Goal: Use online tool/utility: Utilize a website feature to perform a specific function

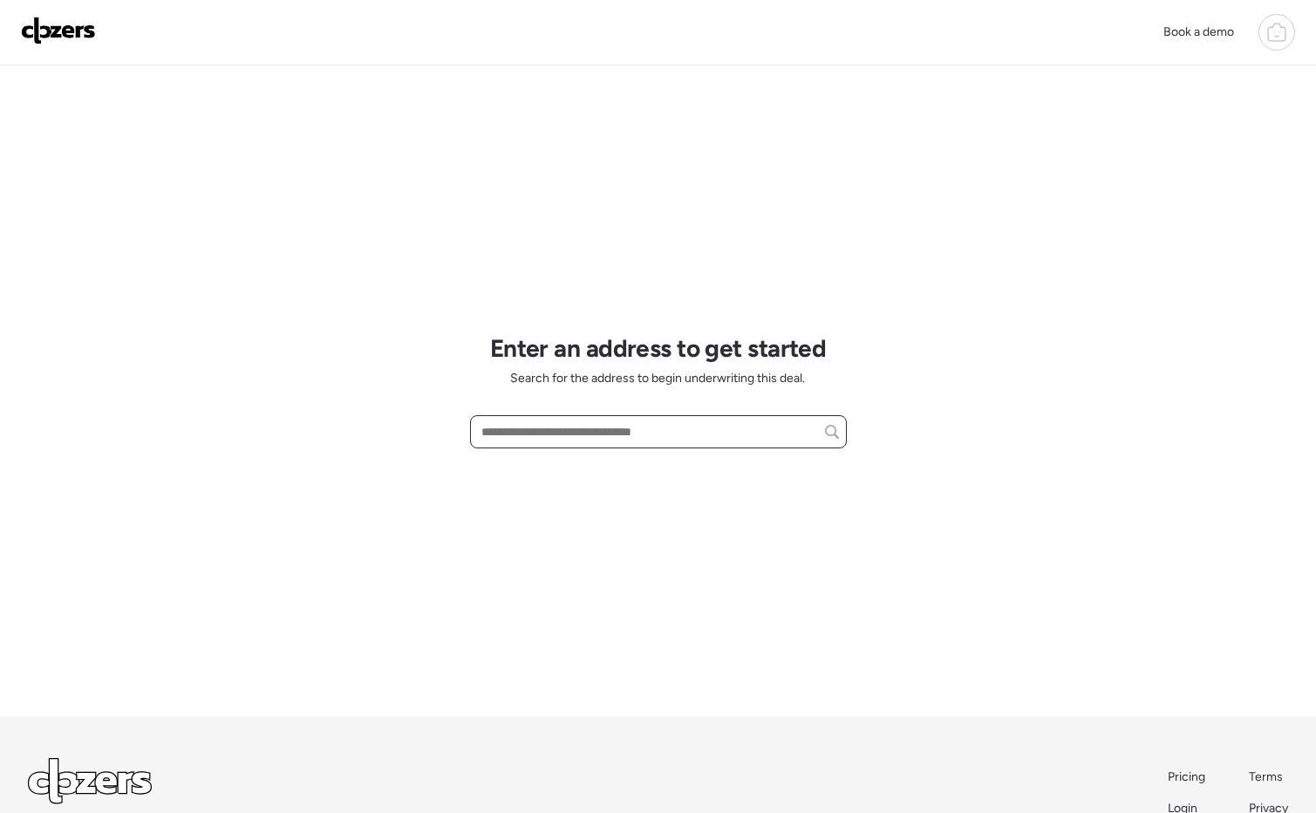
click at [523, 430] on input "text" at bounding box center [658, 431] width 361 height 24
paste input "**********"
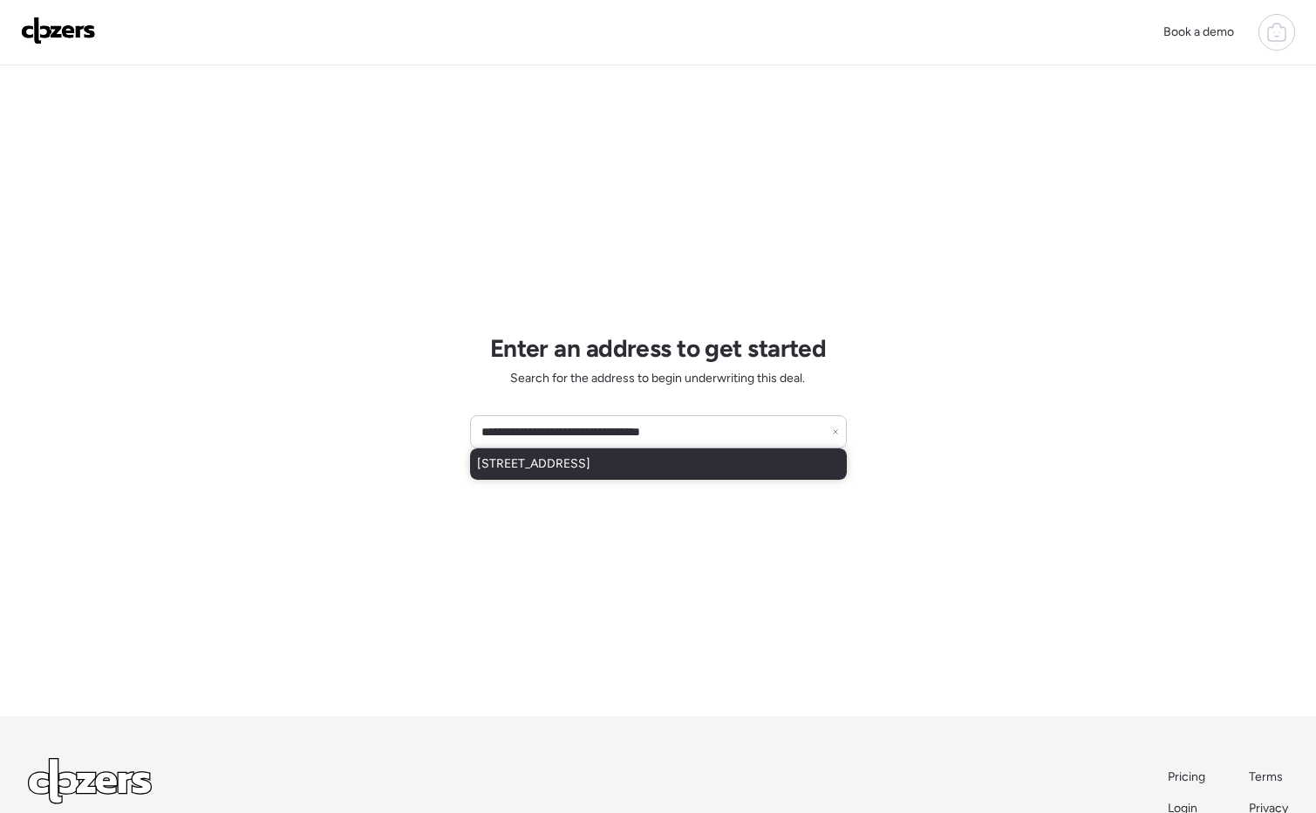
click at [594, 472] on div "[STREET_ADDRESS]" at bounding box center [658, 463] width 377 height 31
type input "**********"
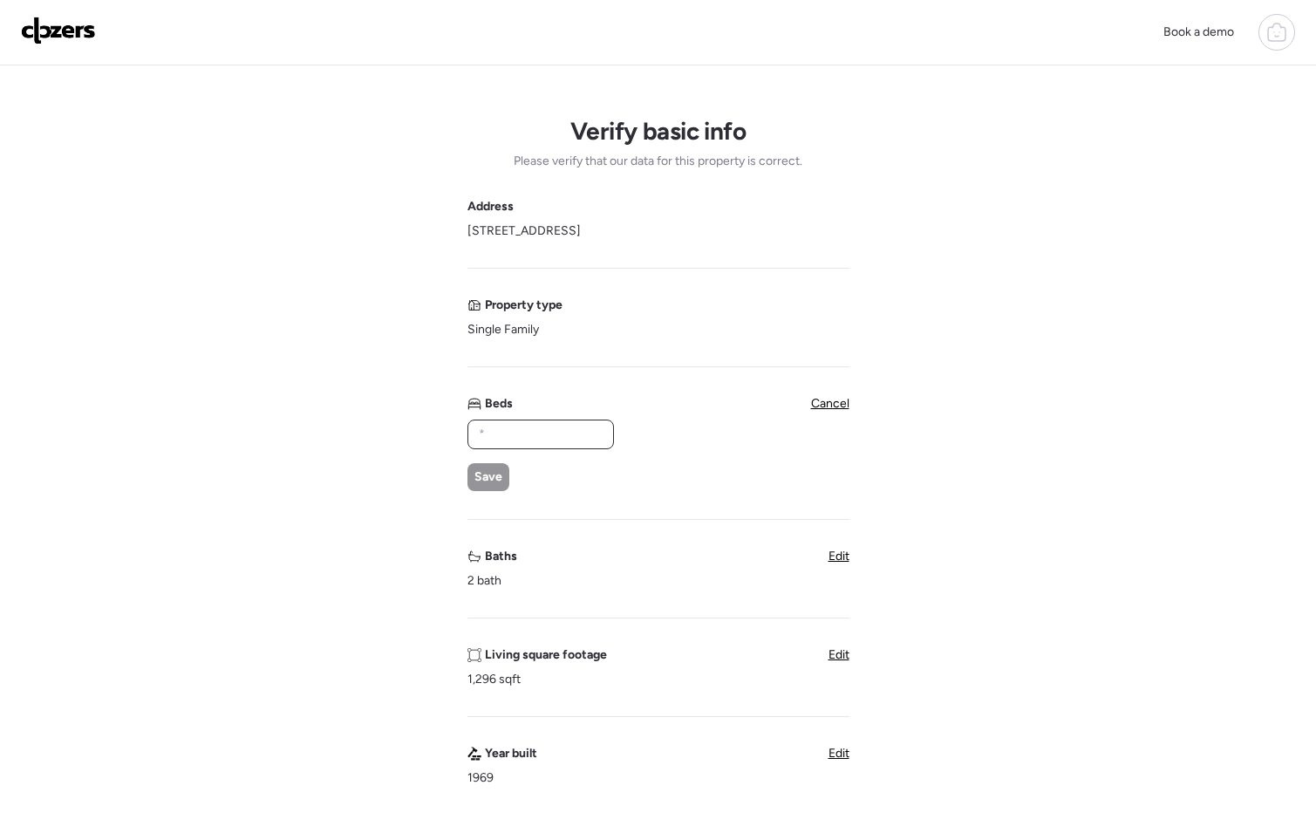
click at [498, 427] on input "text" at bounding box center [540, 434] width 131 height 24
type input "*"
click at [480, 470] on span "Save" at bounding box center [488, 476] width 28 height 17
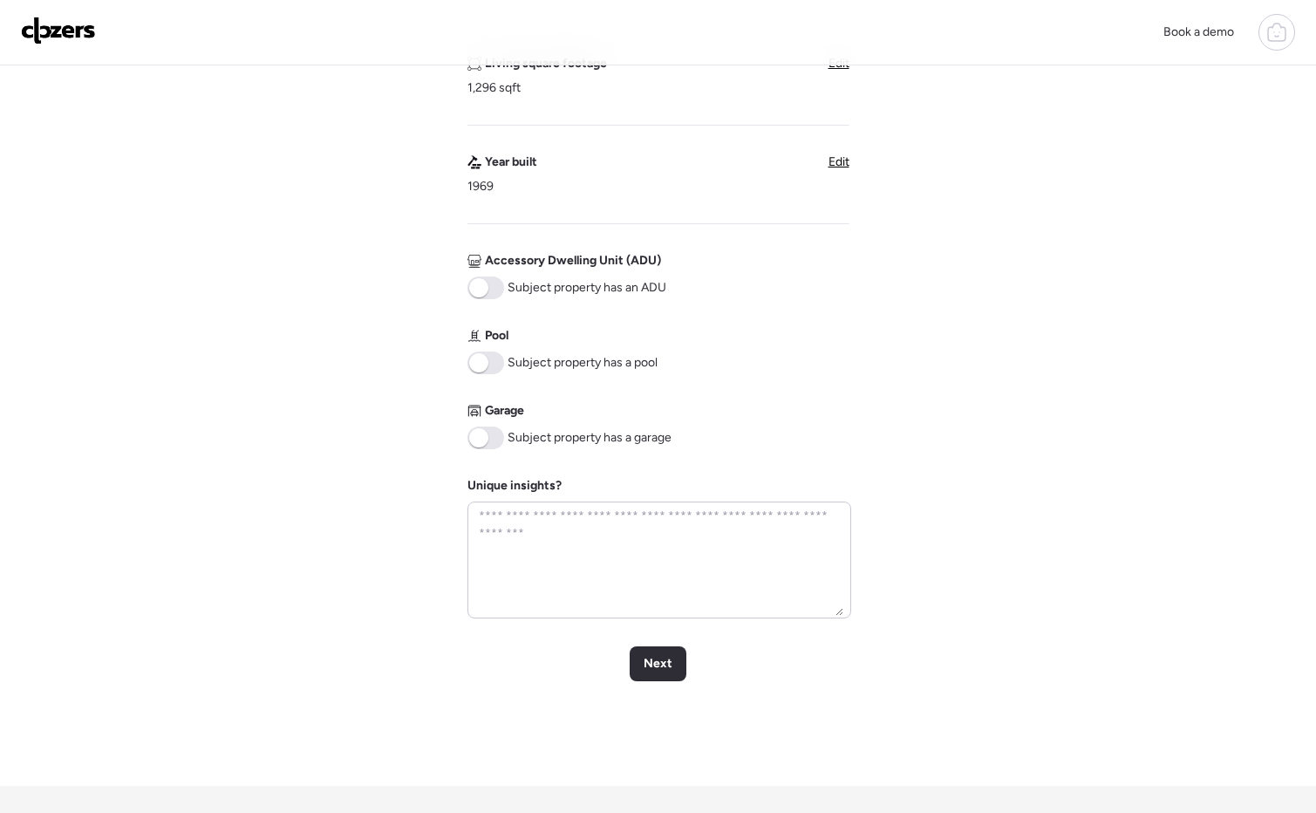
scroll to position [556, 0]
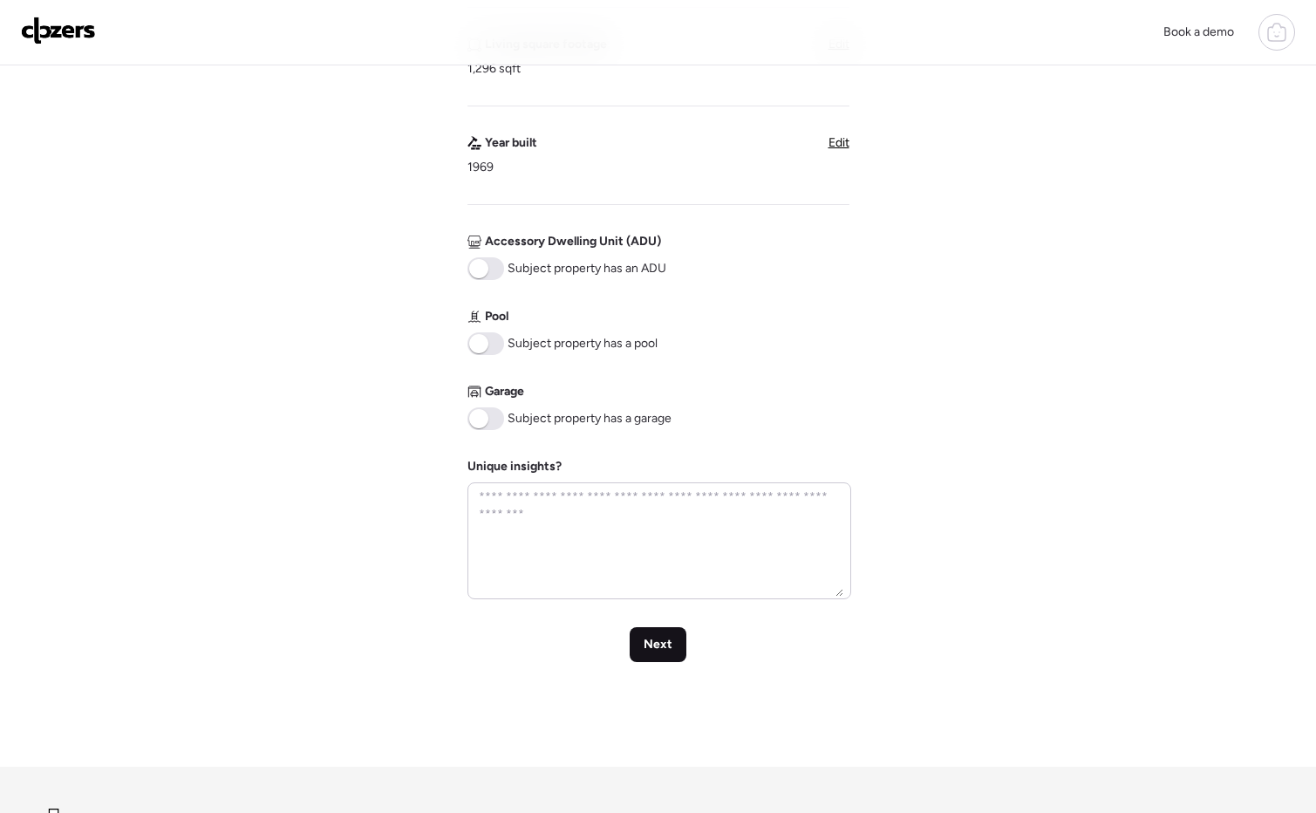
click at [635, 654] on div "Next" at bounding box center [658, 644] width 57 height 35
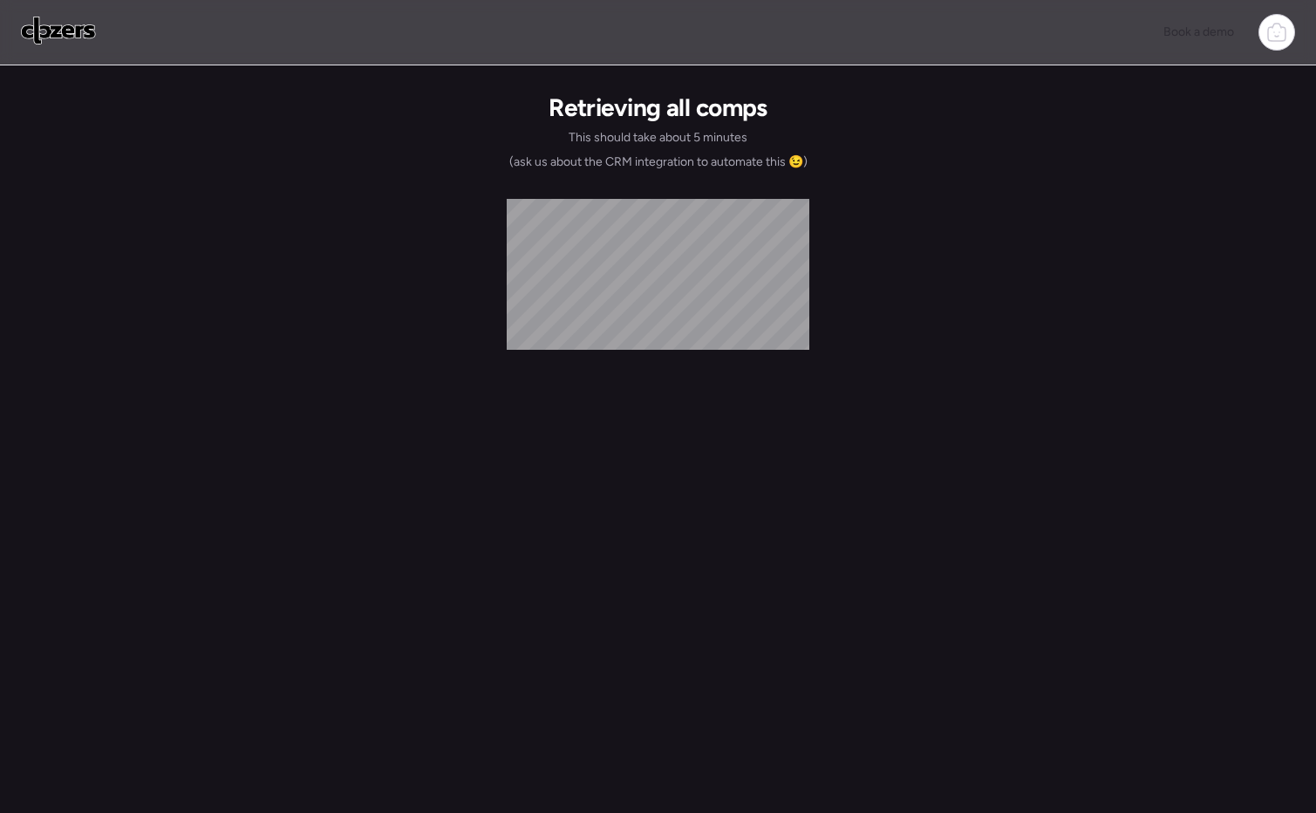
scroll to position [0, 0]
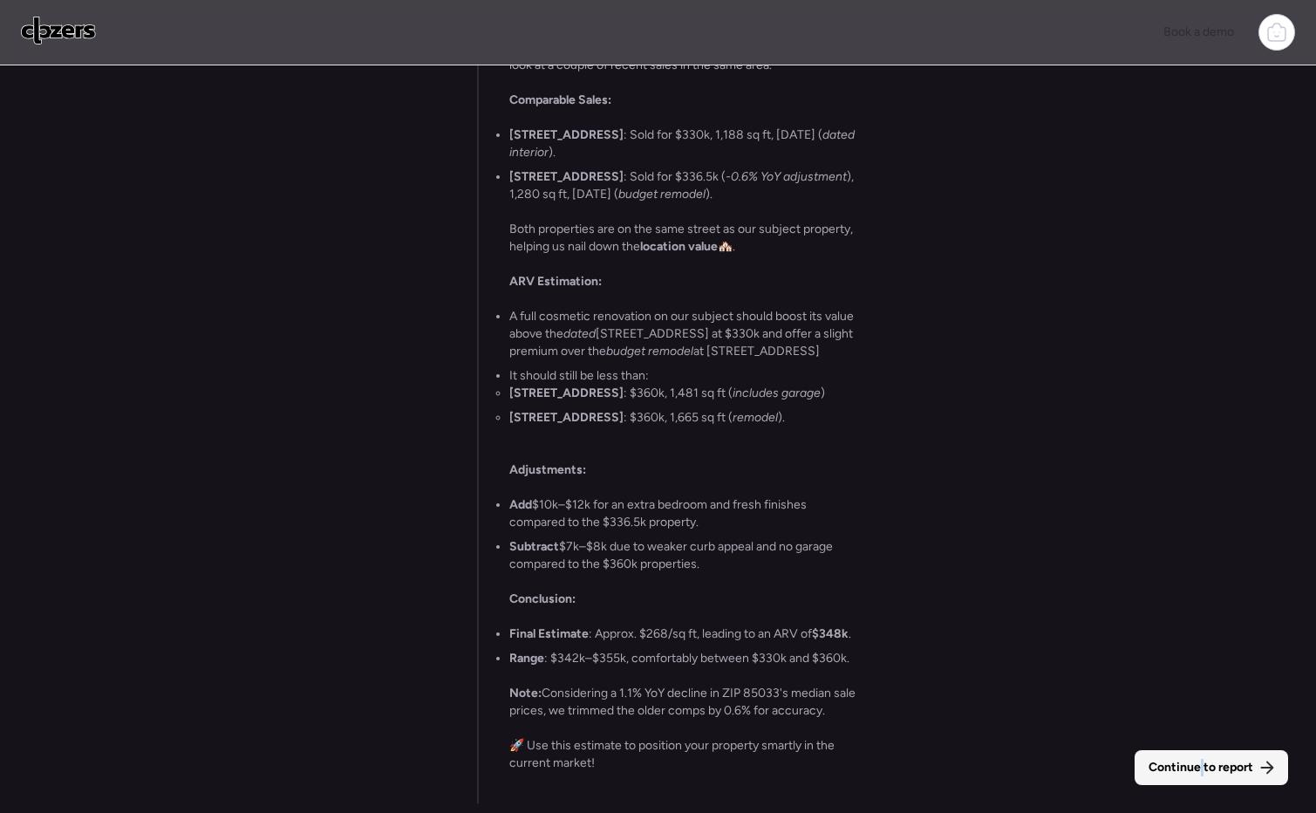
click at [1206, 775] on span "Continue to report" at bounding box center [1200, 767] width 105 height 17
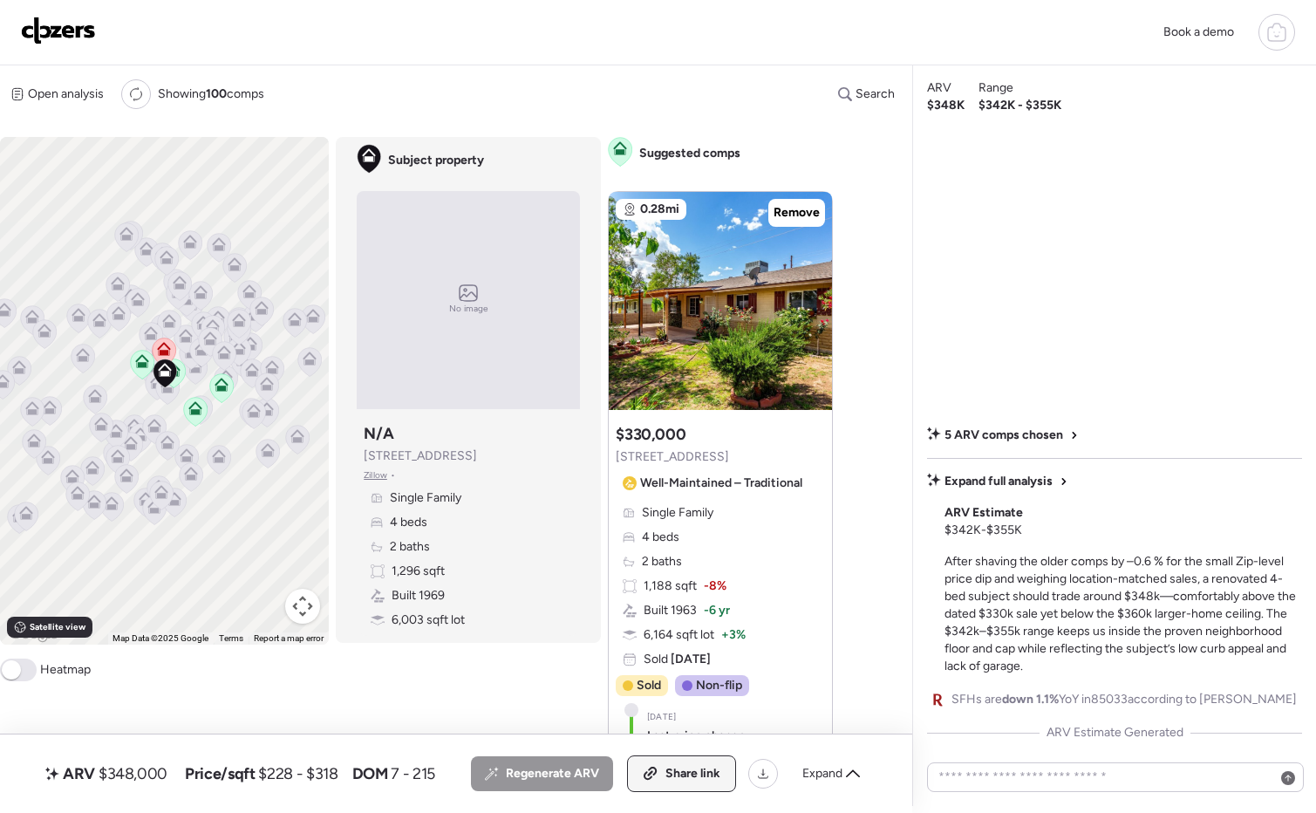
click at [694, 763] on div "Share link" at bounding box center [681, 773] width 107 height 35
click at [62, 54] on div "Book a demo ARV $348,000 Price/sqft $228 - $318 DOM 7 - 215 All (5) ARV (5) As-…" at bounding box center [658, 403] width 1316 height 807
click at [5, 41] on div "Book a demo" at bounding box center [658, 32] width 1316 height 65
click at [41, 34] on img at bounding box center [58, 31] width 75 height 28
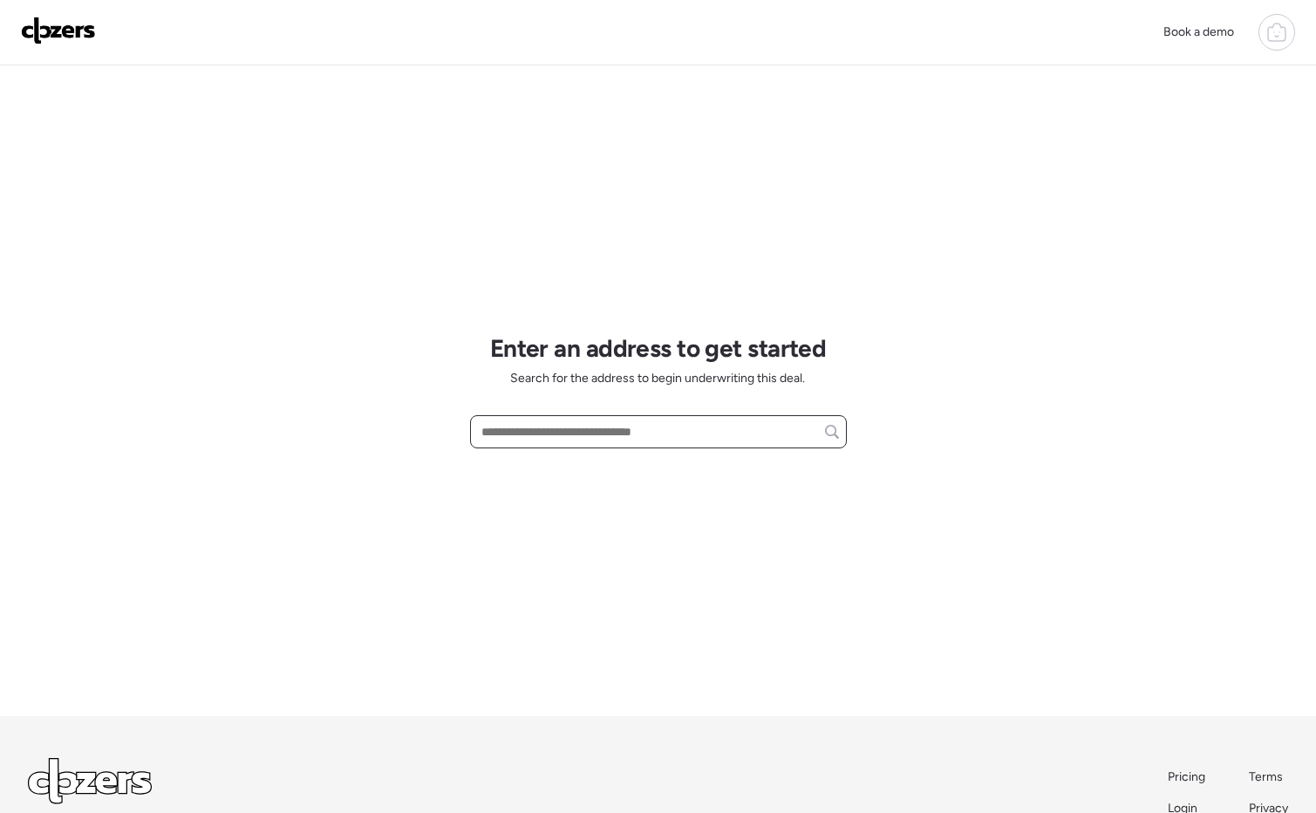
click at [534, 441] on input "text" at bounding box center [658, 431] width 361 height 24
paste input "**********"
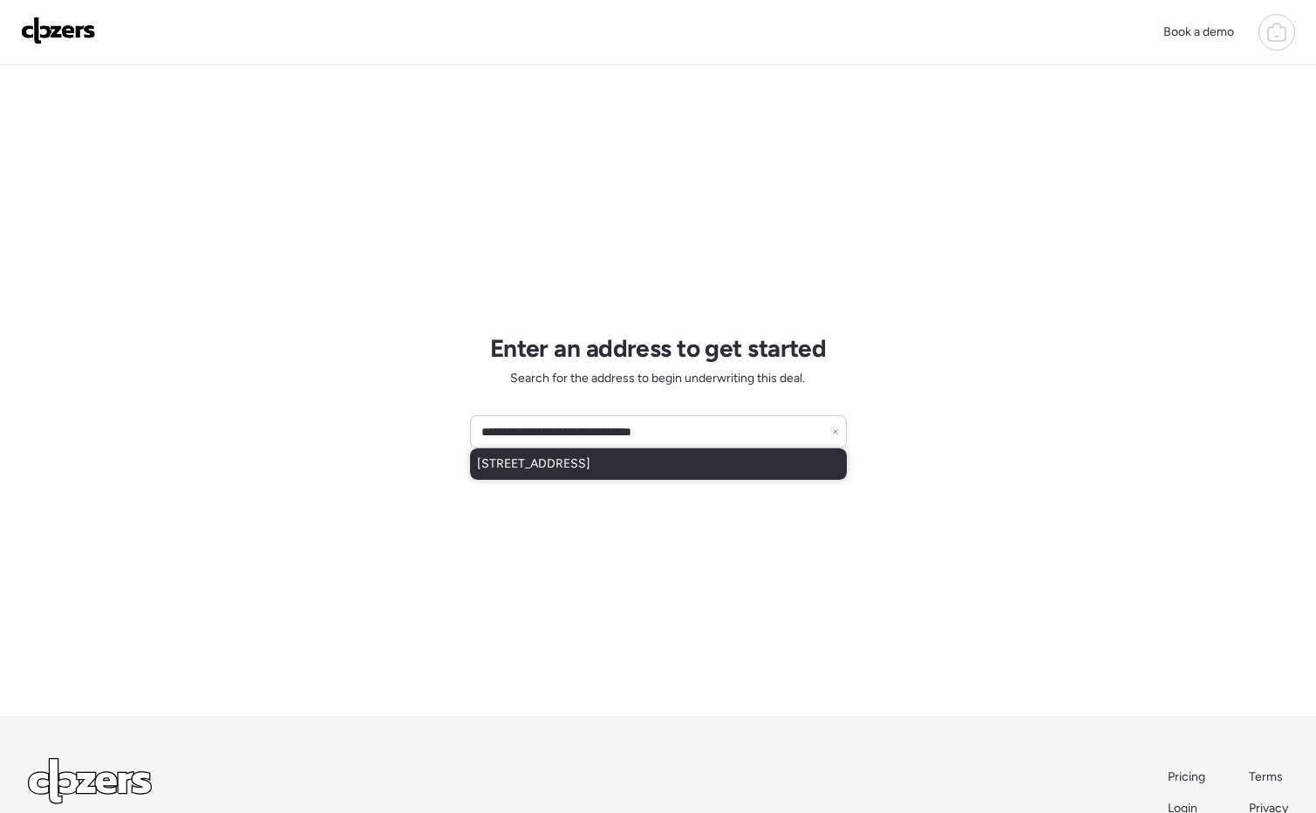
click at [590, 470] on span "4315 N 31st Ave, Phoenix, AZ, 85017" at bounding box center [533, 463] width 113 height 17
type input "**********"
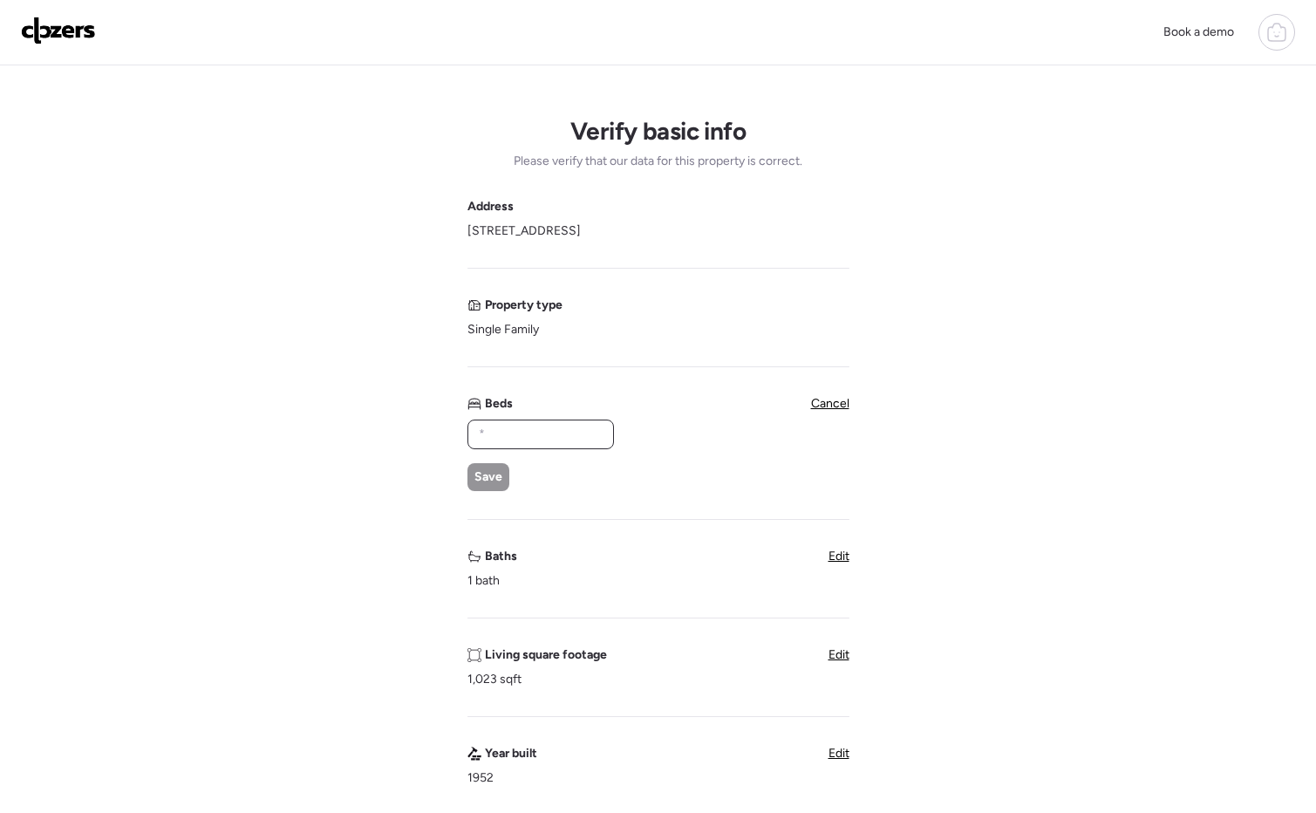
click at [480, 436] on input "text" at bounding box center [540, 434] width 131 height 24
click at [536, 426] on input "text" at bounding box center [540, 434] width 131 height 24
type input "*"
click at [482, 487] on div "Save" at bounding box center [488, 477] width 42 height 28
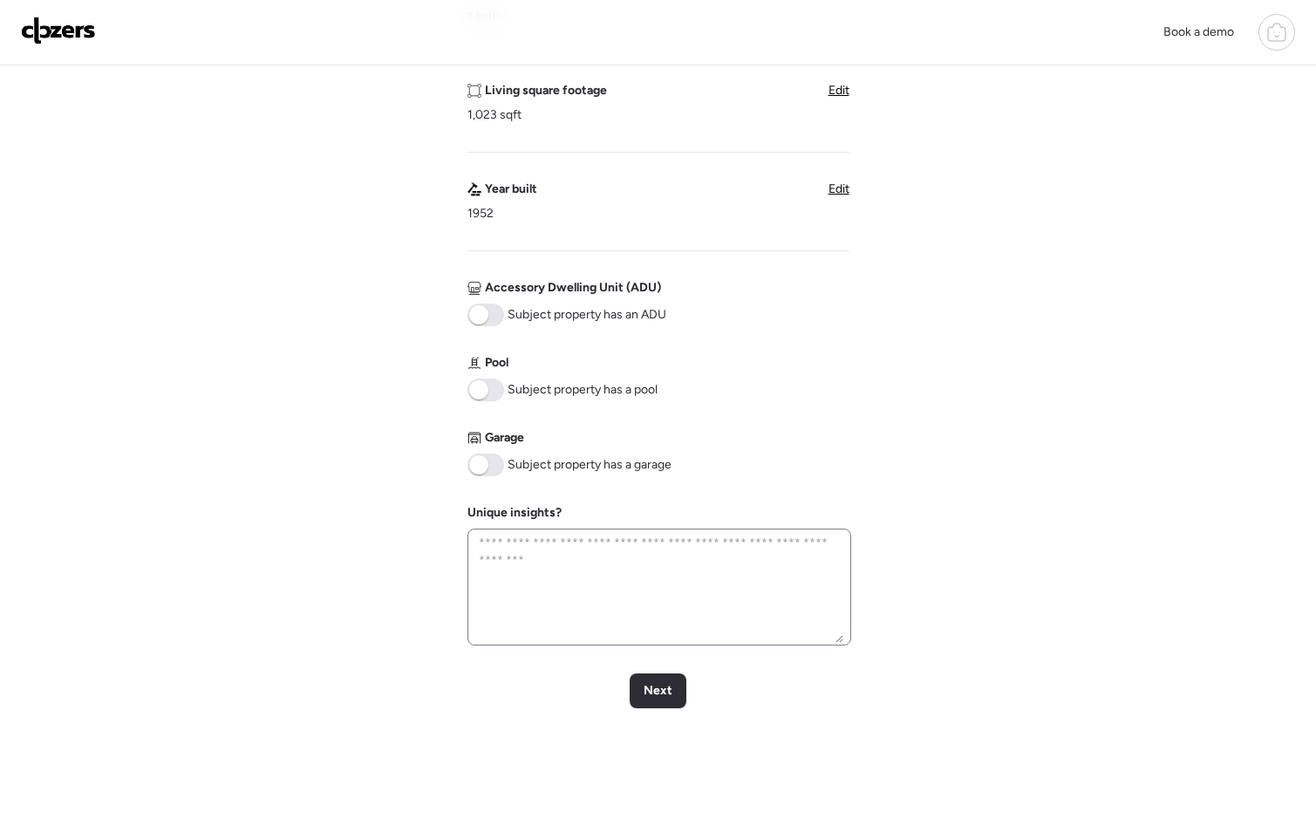
scroll to position [521, 0]
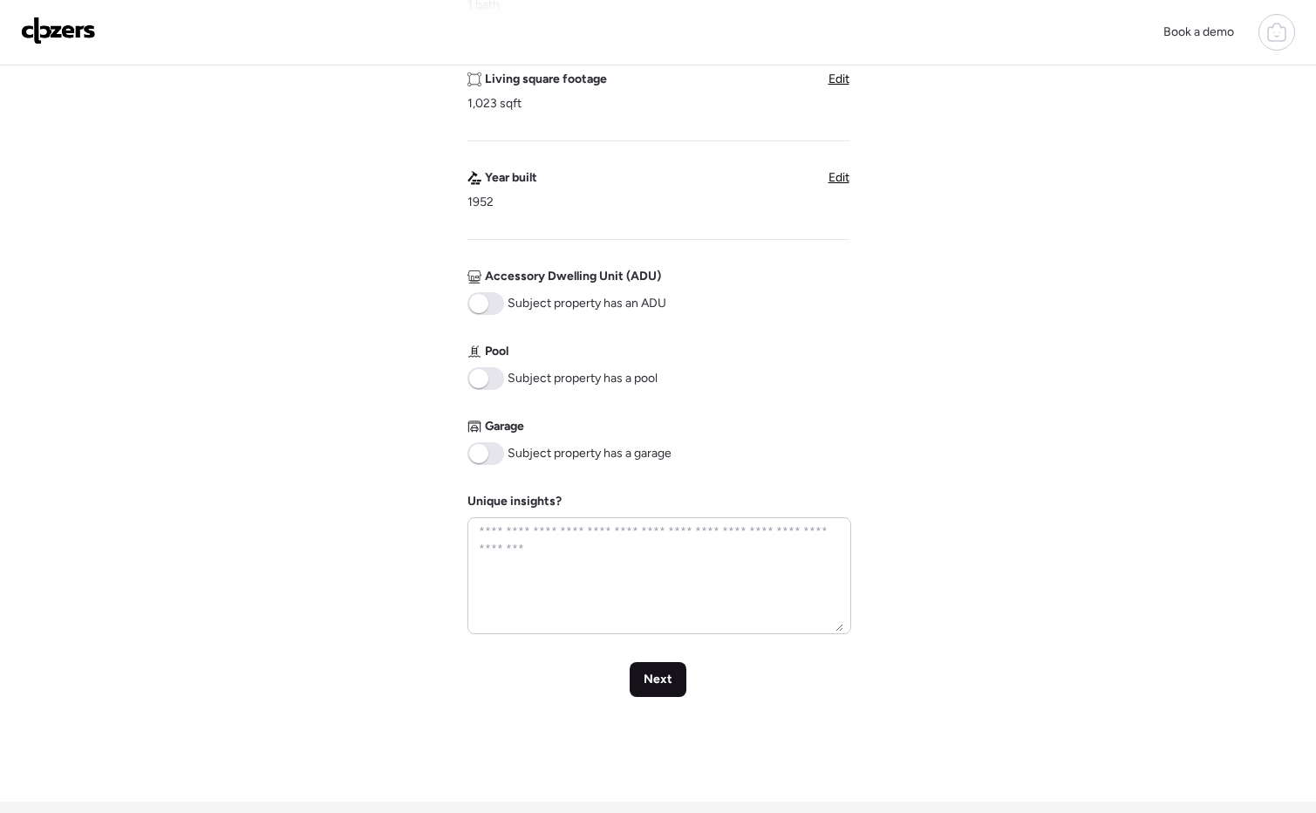
click at [664, 671] on span "Next" at bounding box center [657, 679] width 29 height 17
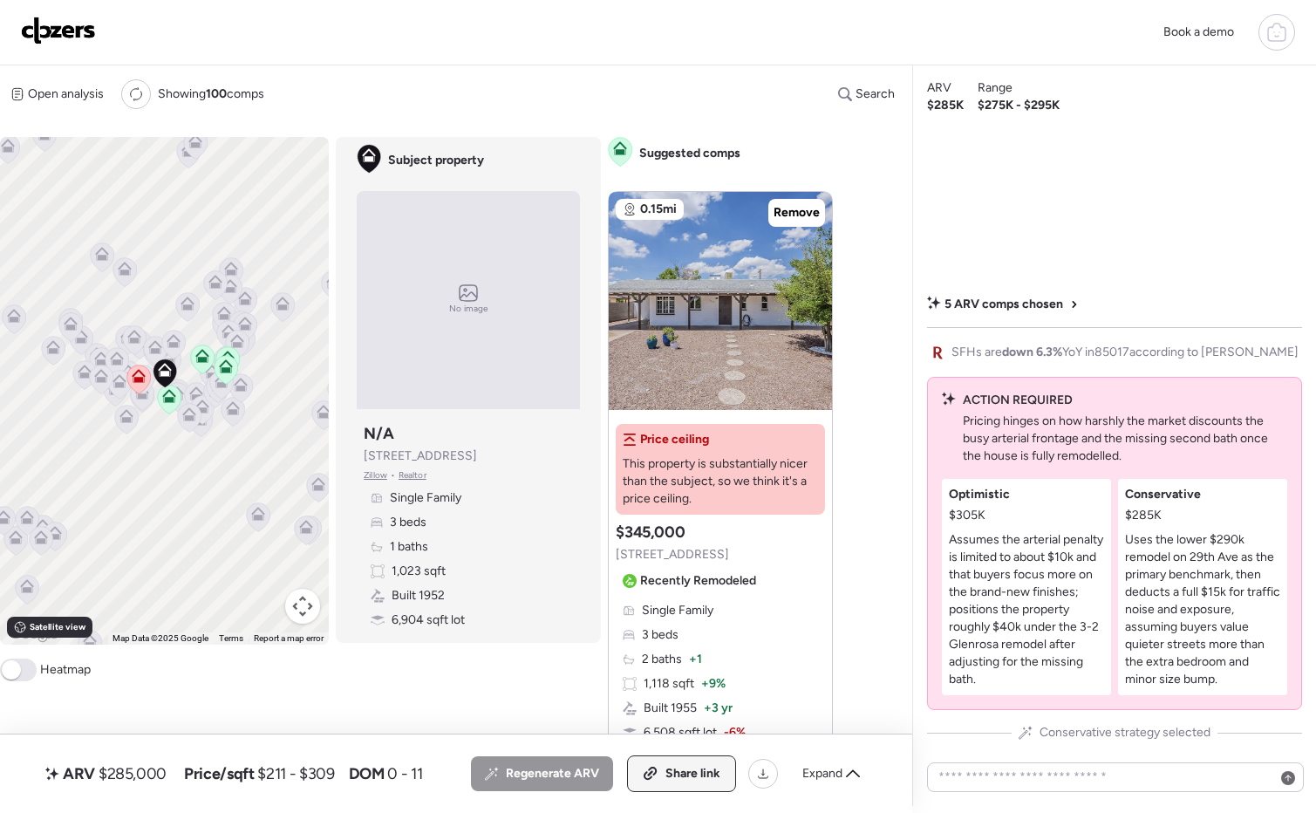
click at [657, 768] on icon at bounding box center [651, 773] width 16 height 14
click at [25, 28] on img at bounding box center [58, 31] width 75 height 28
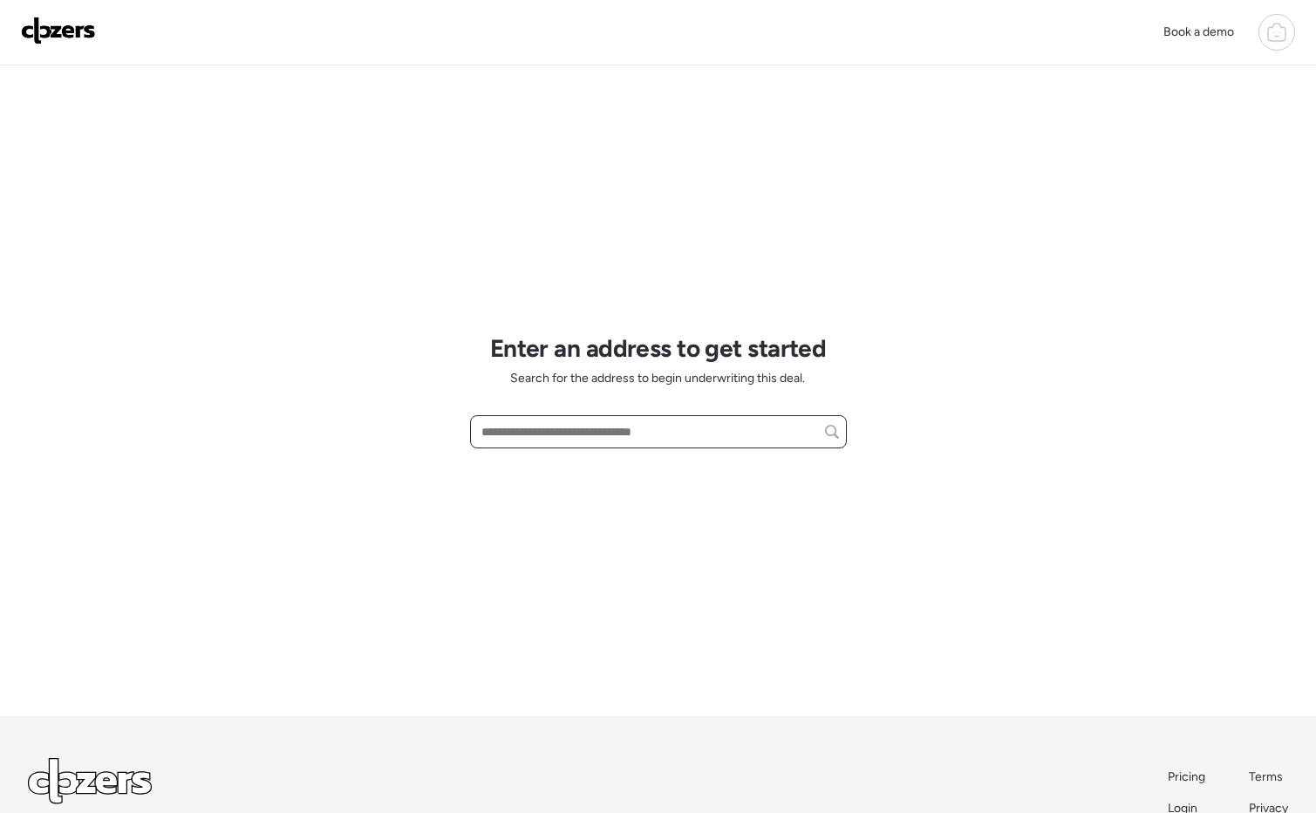
paste input "**********"
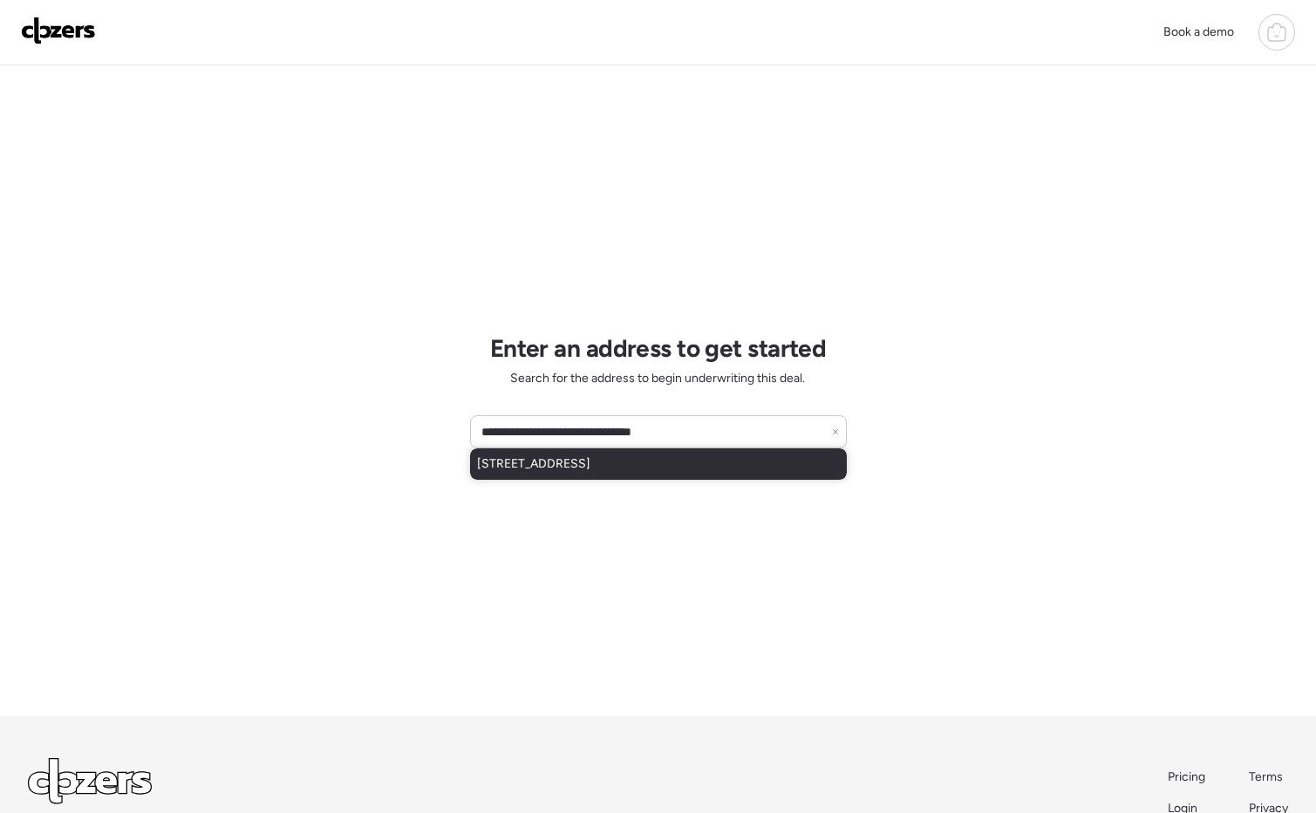
click at [590, 470] on span "[STREET_ADDRESS]" at bounding box center [533, 463] width 113 height 17
type input "**********"
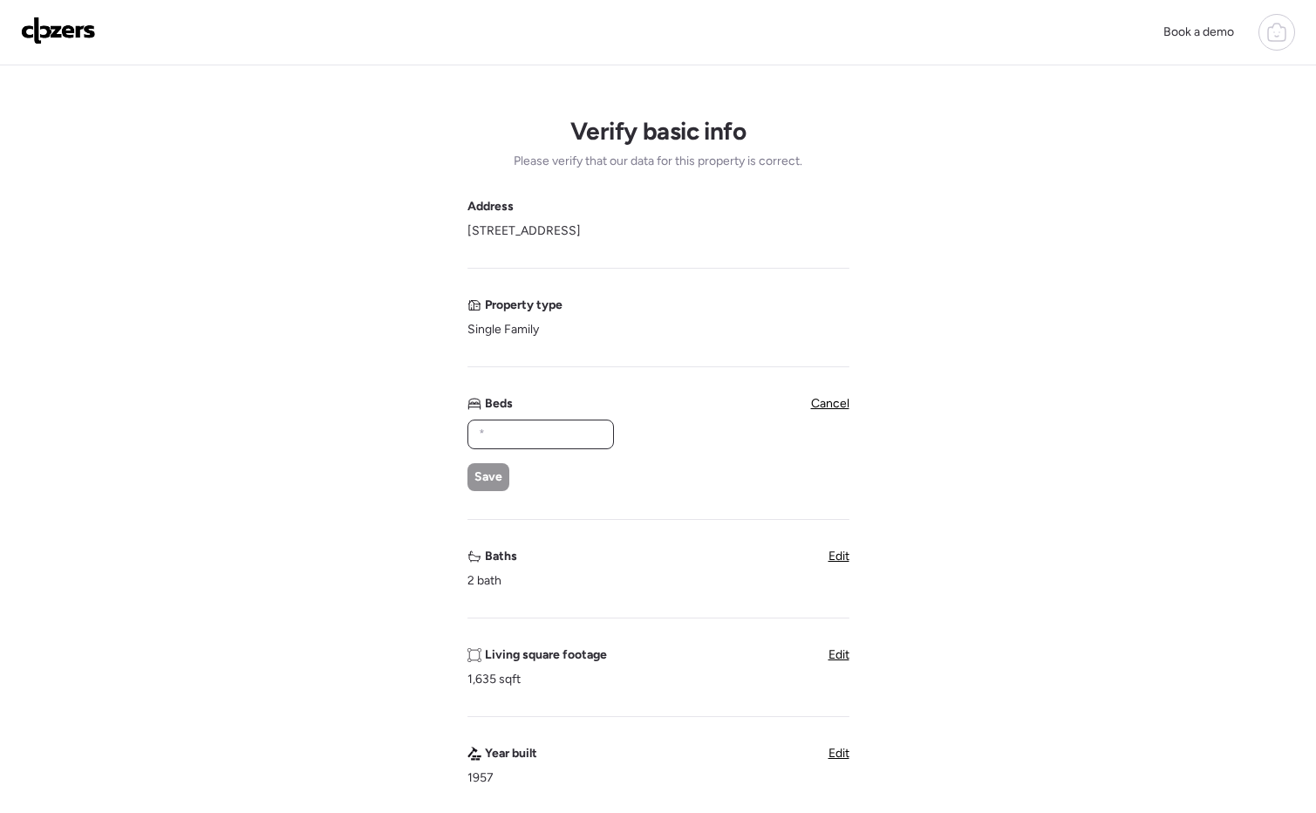
click at [536, 437] on input "text" at bounding box center [540, 434] width 131 height 24
type input "*"
click at [480, 476] on span "Save" at bounding box center [488, 476] width 28 height 17
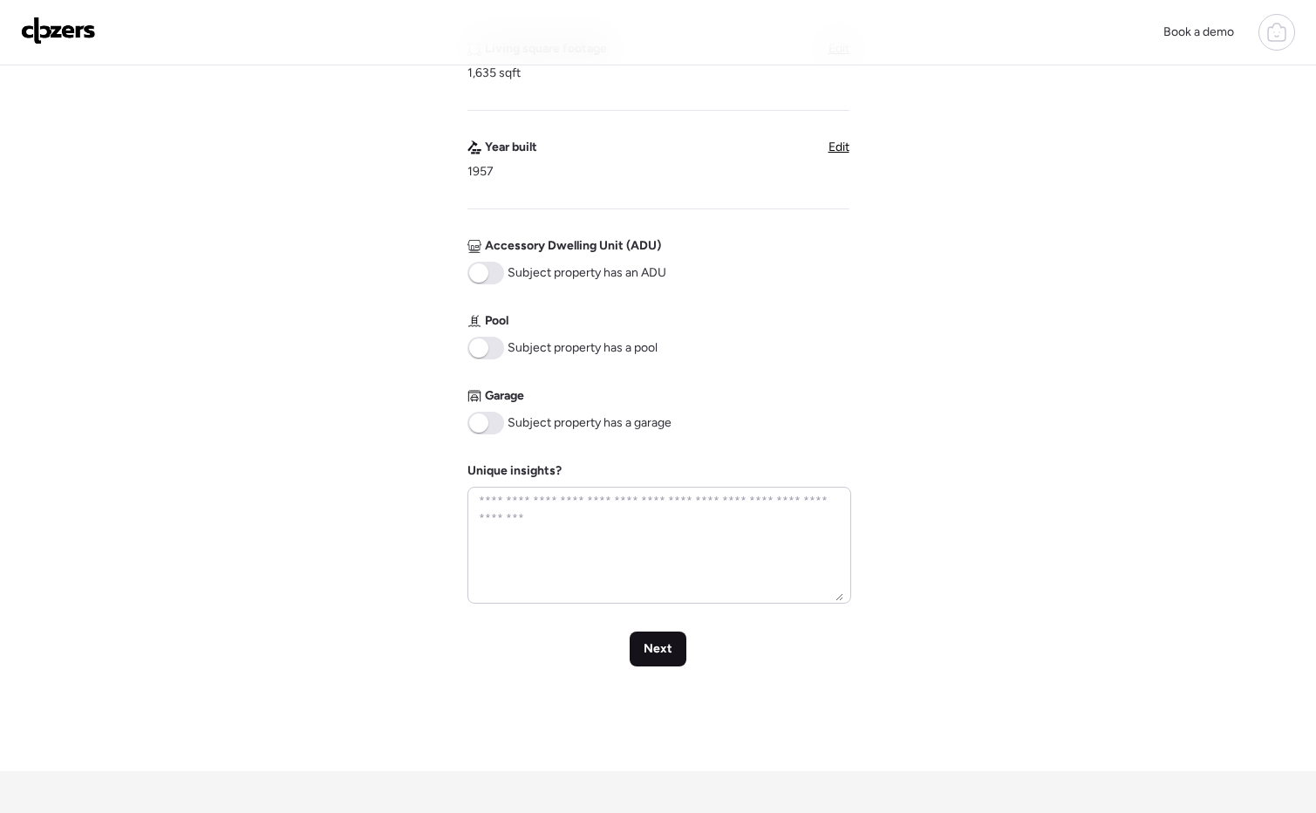
click at [664, 649] on span "Next" at bounding box center [657, 648] width 29 height 17
